Goal: Information Seeking & Learning: Learn about a topic

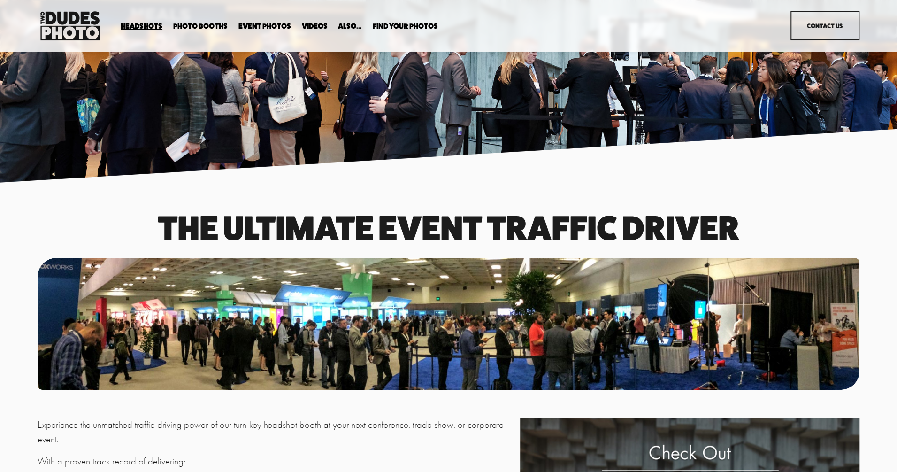
click at [0, 0] on span "Expo Headshots" at bounding box center [0, 0] width 0 height 0
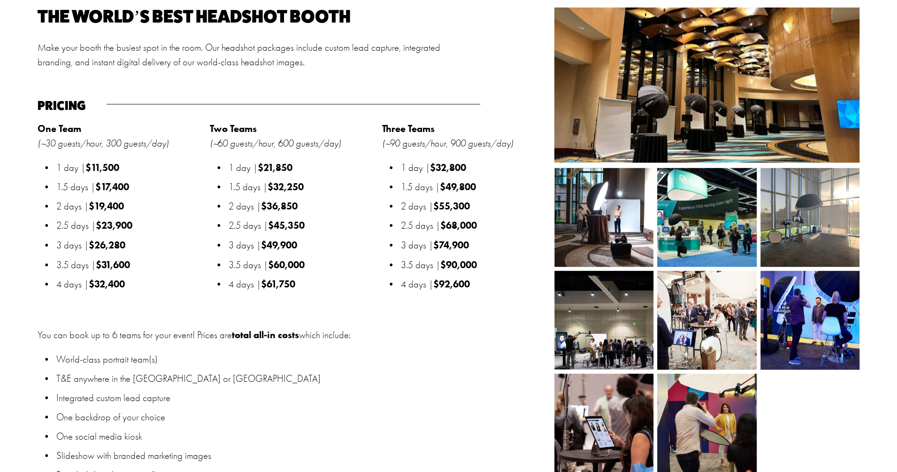
scroll to position [1113, 0]
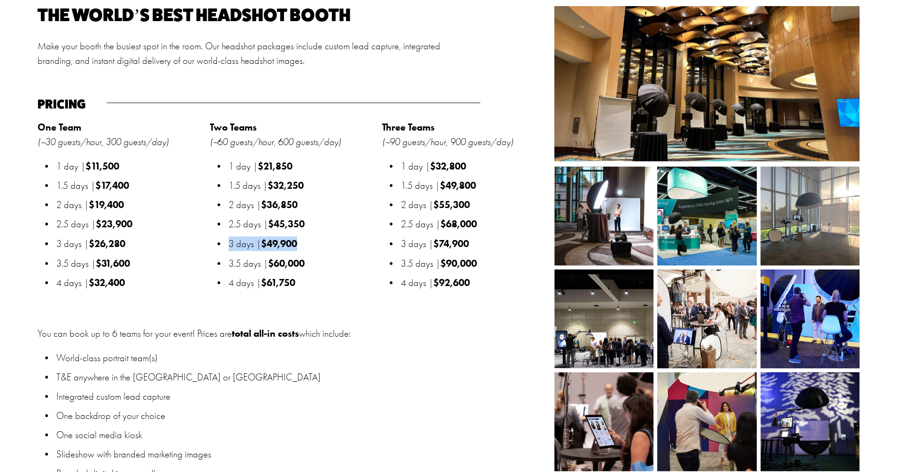
drag, startPoint x: 300, startPoint y: 246, endPoint x: 225, endPoint y: 244, distance: 74.2
click at [229, 244] on p "3 days | $49,900" at bounding box center [303, 243] width 148 height 15
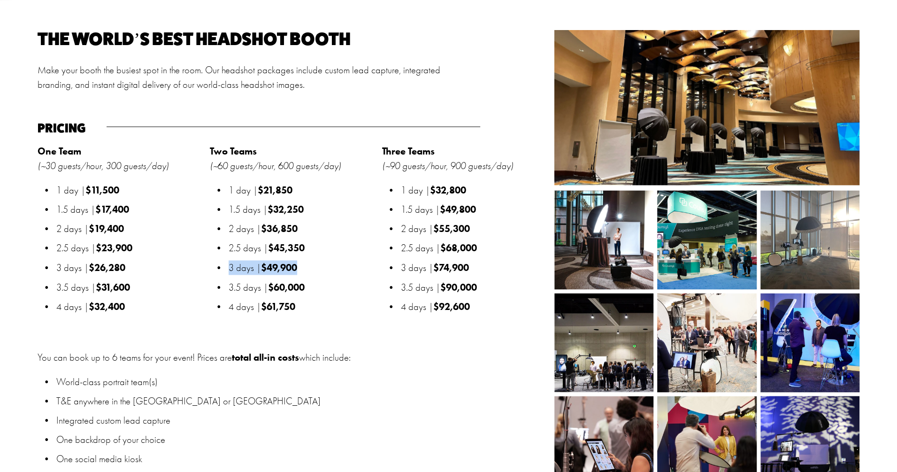
scroll to position [1096, 0]
